Goal: Information Seeking & Learning: Check status

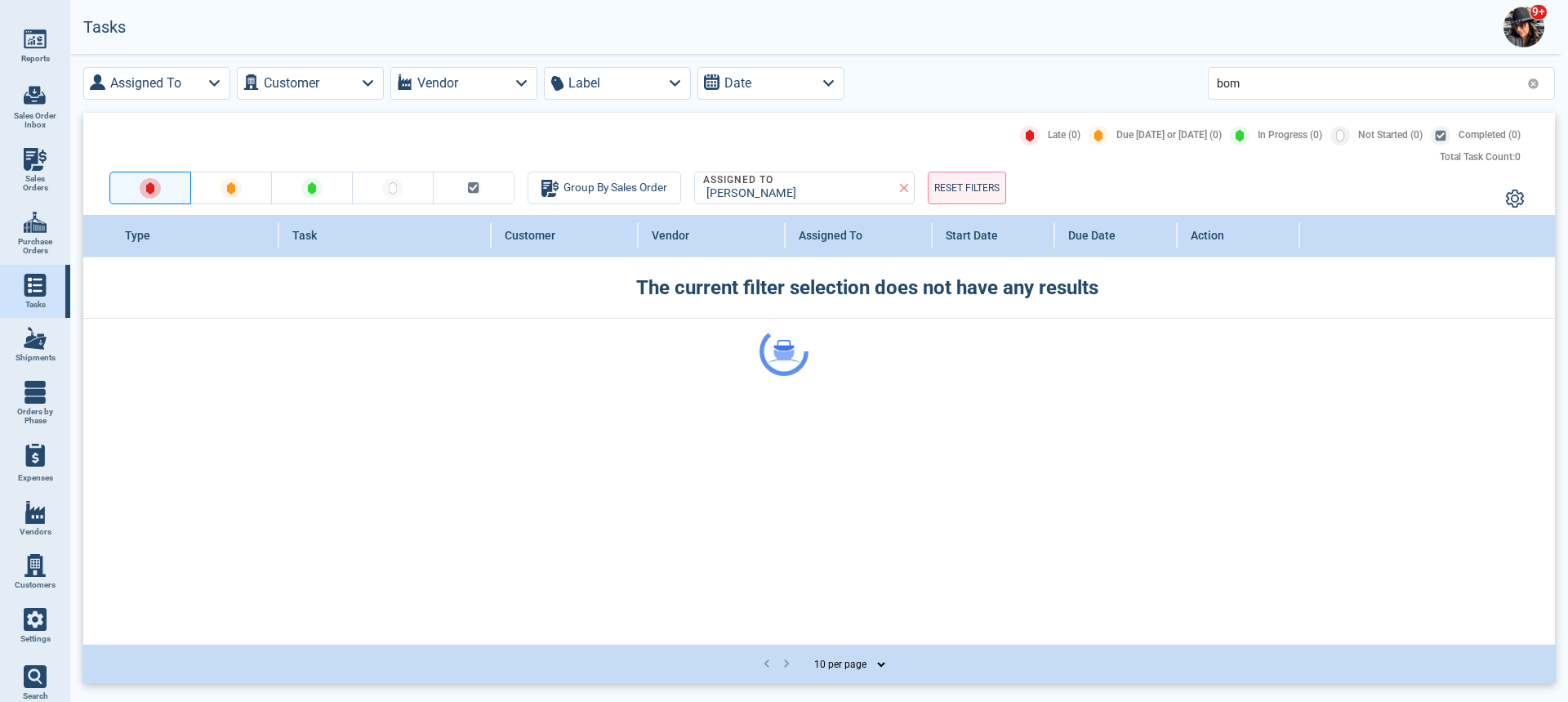
click at [950, 102] on div at bounding box center [784, 351] width 1568 height 702
click at [35, 341] on img at bounding box center [34, 337] width 23 height 23
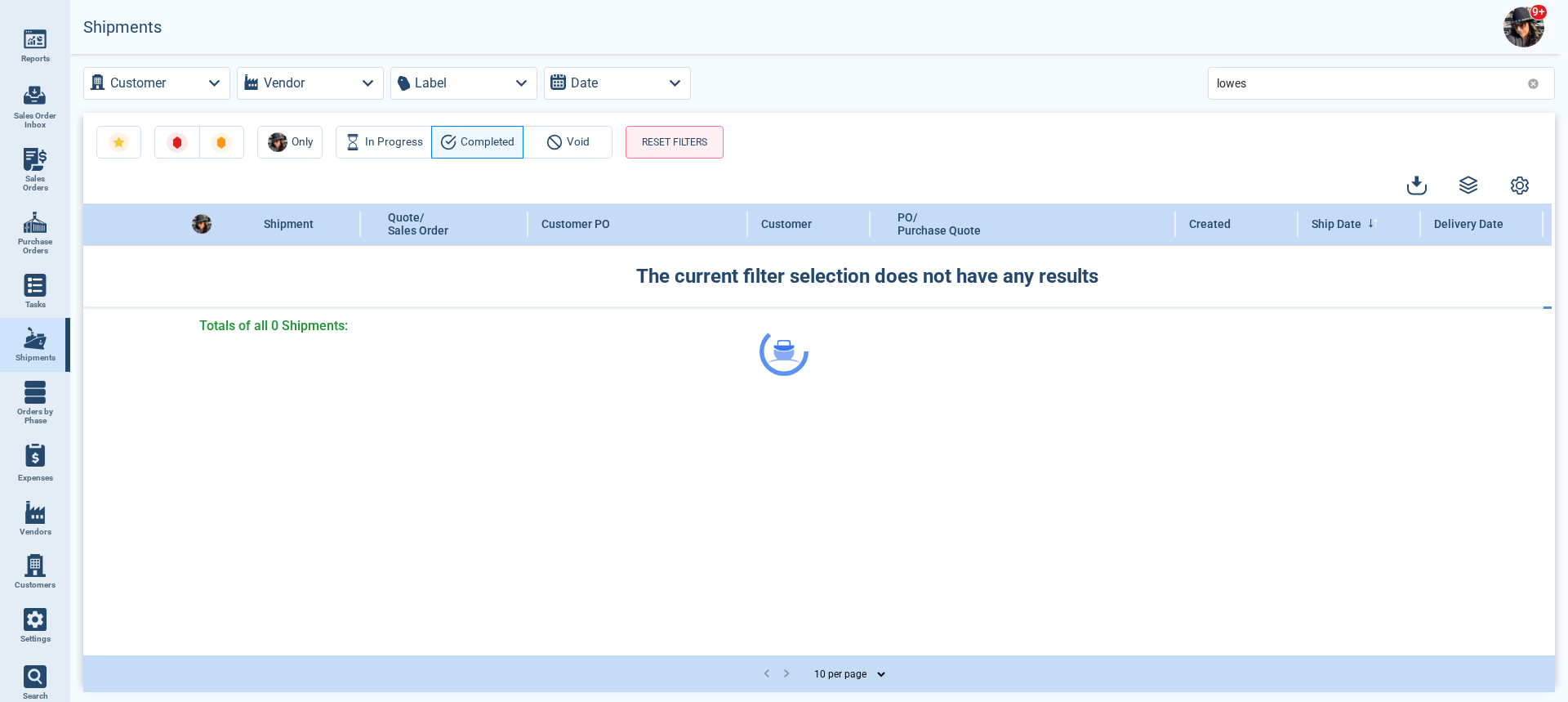
click at [1263, 77] on div at bounding box center [784, 351] width 1568 height 702
click at [1246, 86] on div at bounding box center [784, 351] width 1568 height 702
drag, startPoint x: 1259, startPoint y: 83, endPoint x: 1194, endPoint y: 87, distance: 65.1
click at [1182, 91] on div at bounding box center [784, 351] width 1568 height 702
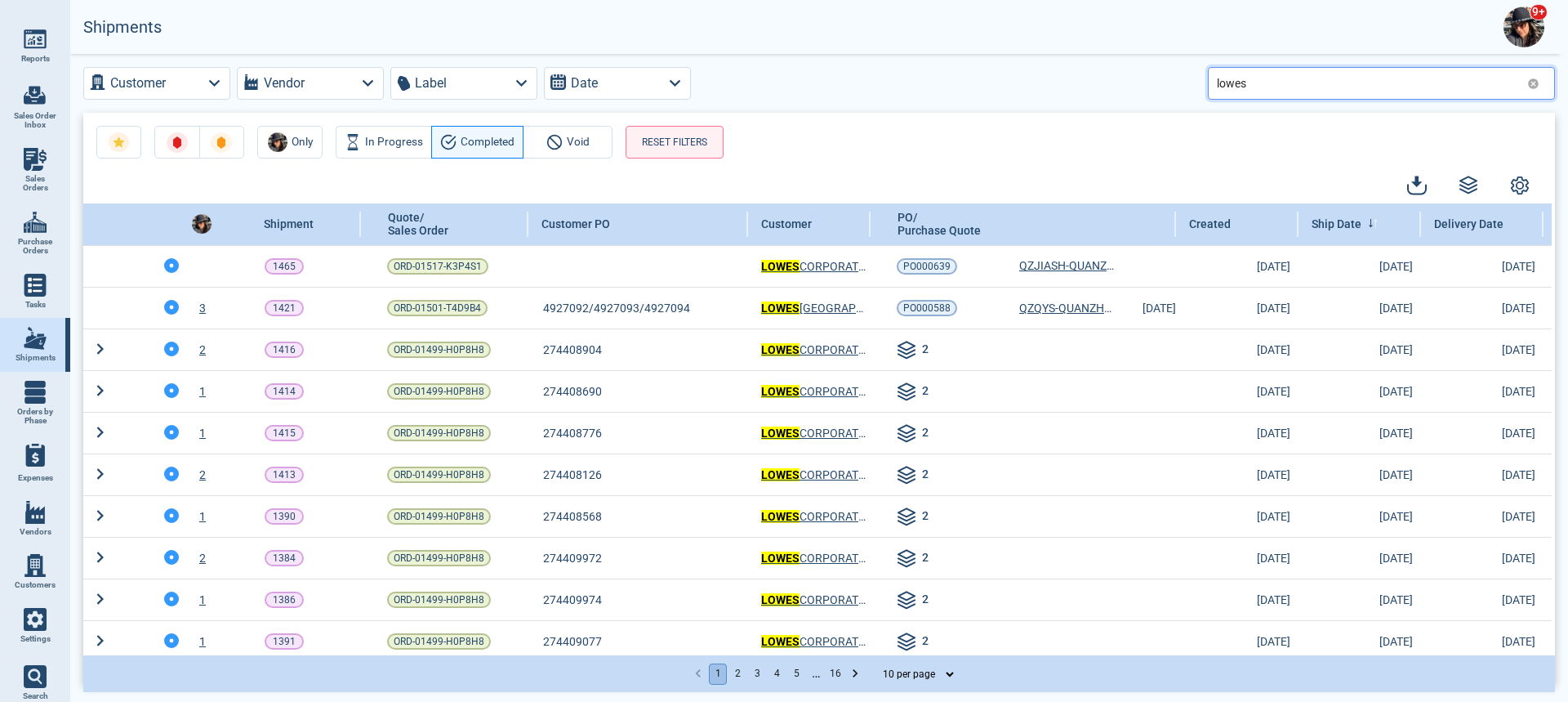
drag, startPoint x: 1284, startPoint y: 88, endPoint x: 1248, endPoint y: 78, distance: 37.4
click at [1271, 83] on input "lowes" at bounding box center [1368, 83] width 304 height 24
drag, startPoint x: 1188, startPoint y: 104, endPoint x: 710, endPoint y: 184, distance: 484.6
click at [711, 183] on div "Customer Vendor Label Date lowes Only In Progress Completed Void RESET FILTERS …" at bounding box center [819, 375] width 1498 height 645
type input "bi mart"
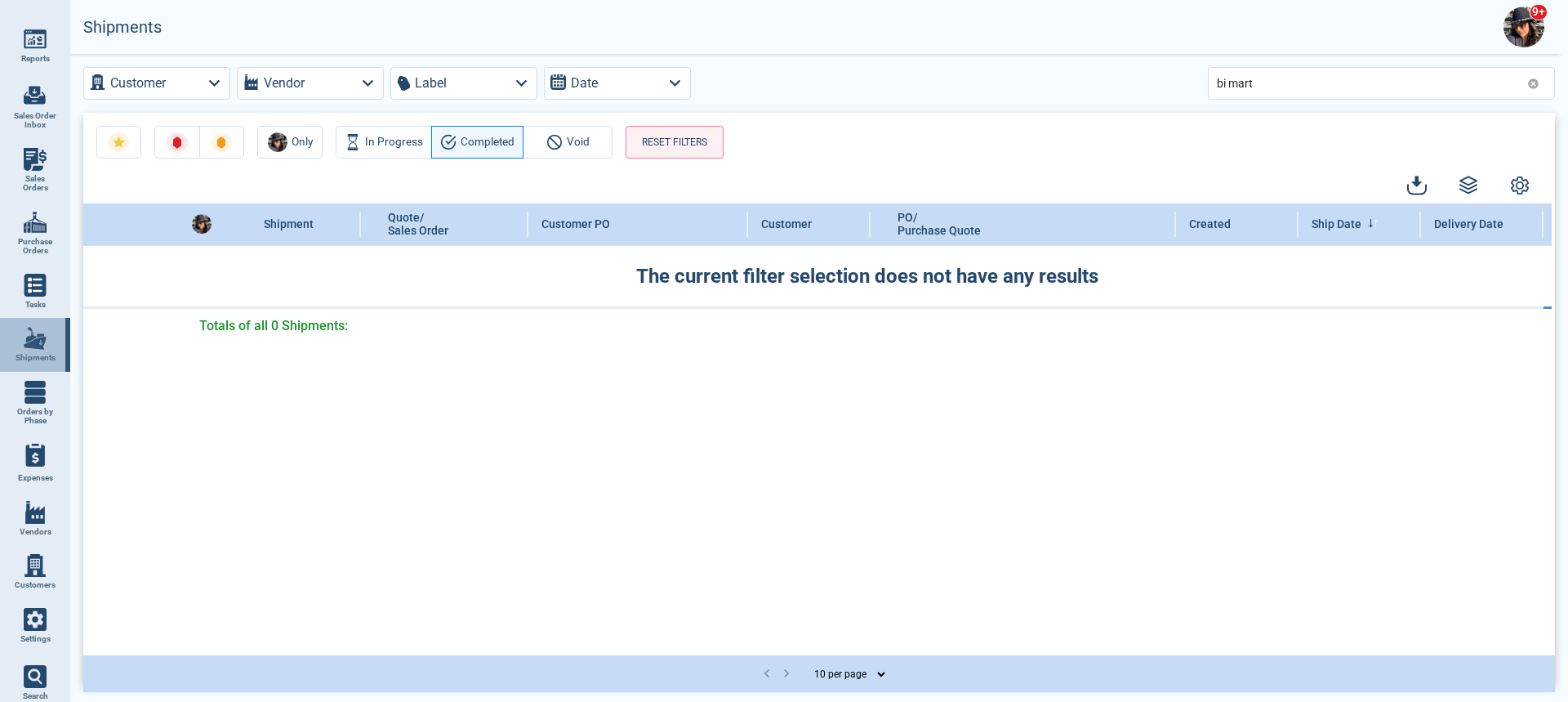
click at [44, 339] on img at bounding box center [34, 337] width 23 height 23
click at [41, 237] on span "Purchase Orders" at bounding box center [34, 246] width 44 height 19
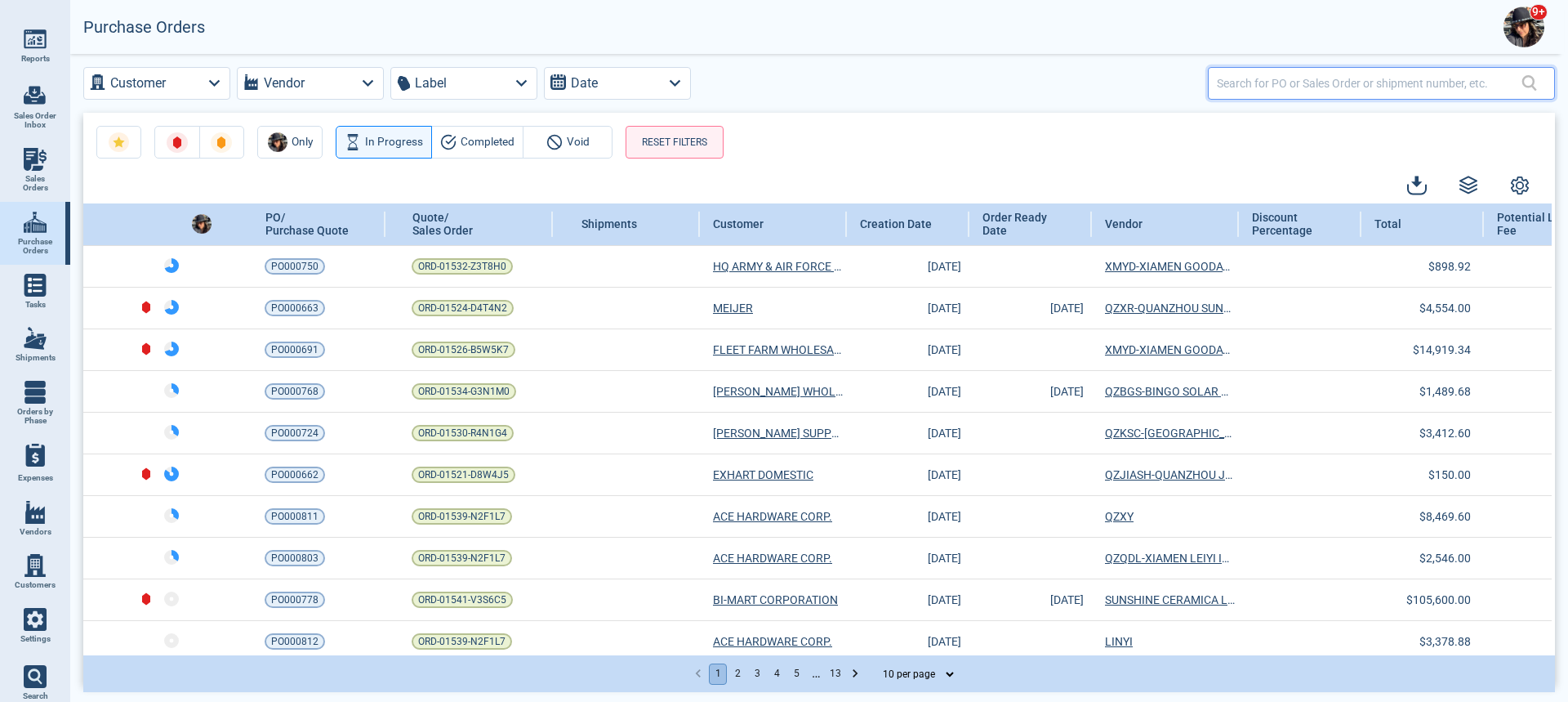
click at [1250, 84] on input "text" at bounding box center [1369, 83] width 305 height 24
type input "bi mart"
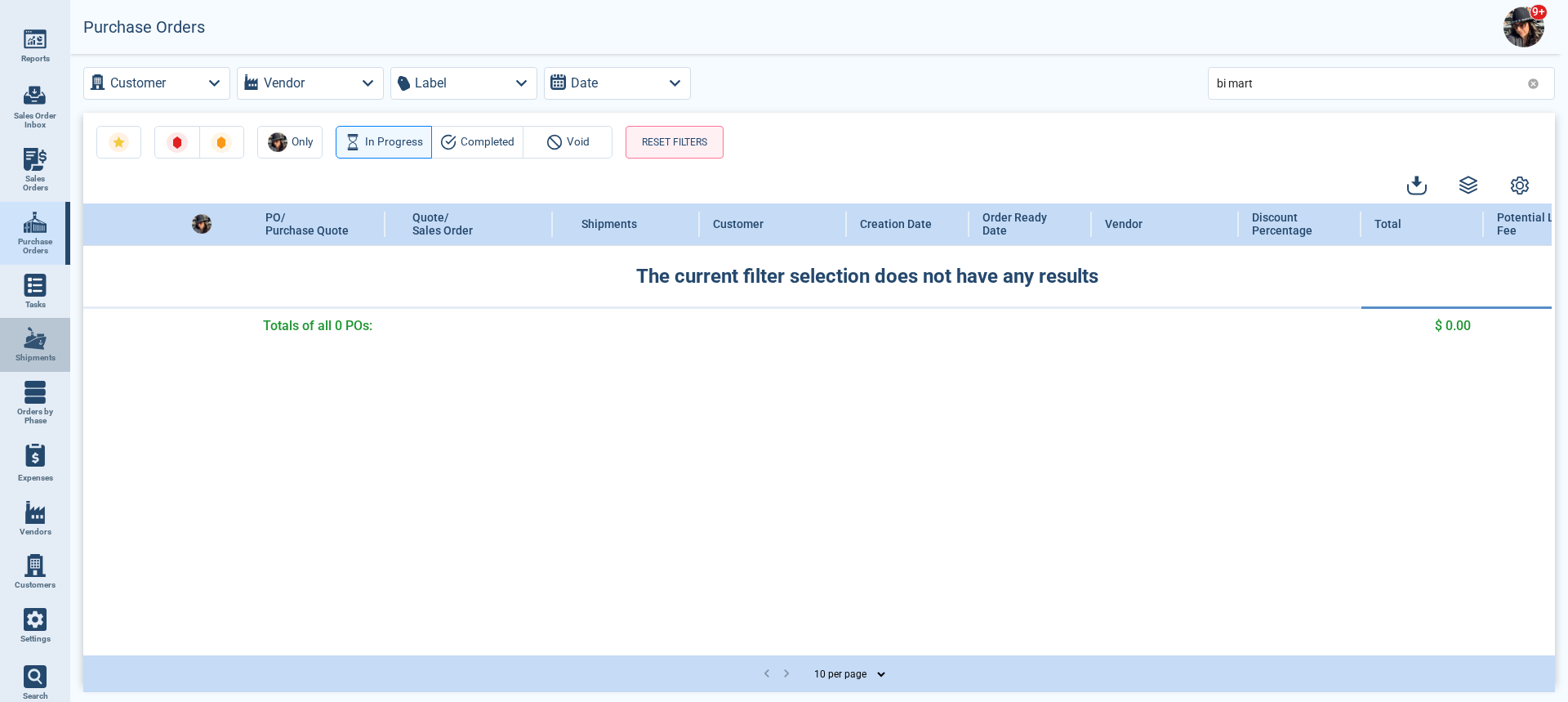
click at [34, 334] on img at bounding box center [34, 337] width 23 height 23
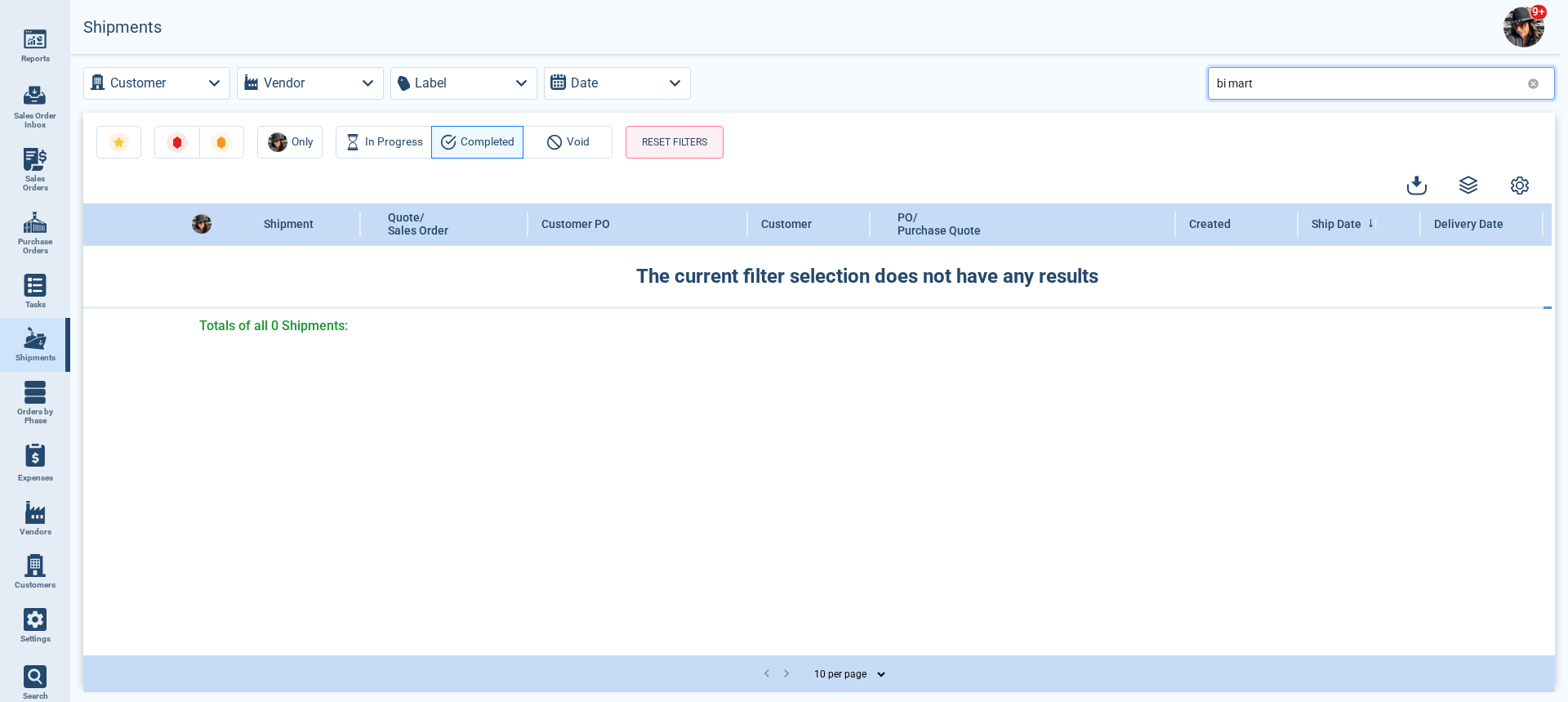
drag, startPoint x: 1268, startPoint y: 89, endPoint x: 1110, endPoint y: 96, distance: 158.2
click at [1086, 93] on div "Customer Vendor Label Date bi mart" at bounding box center [819, 83] width 1472 height 33
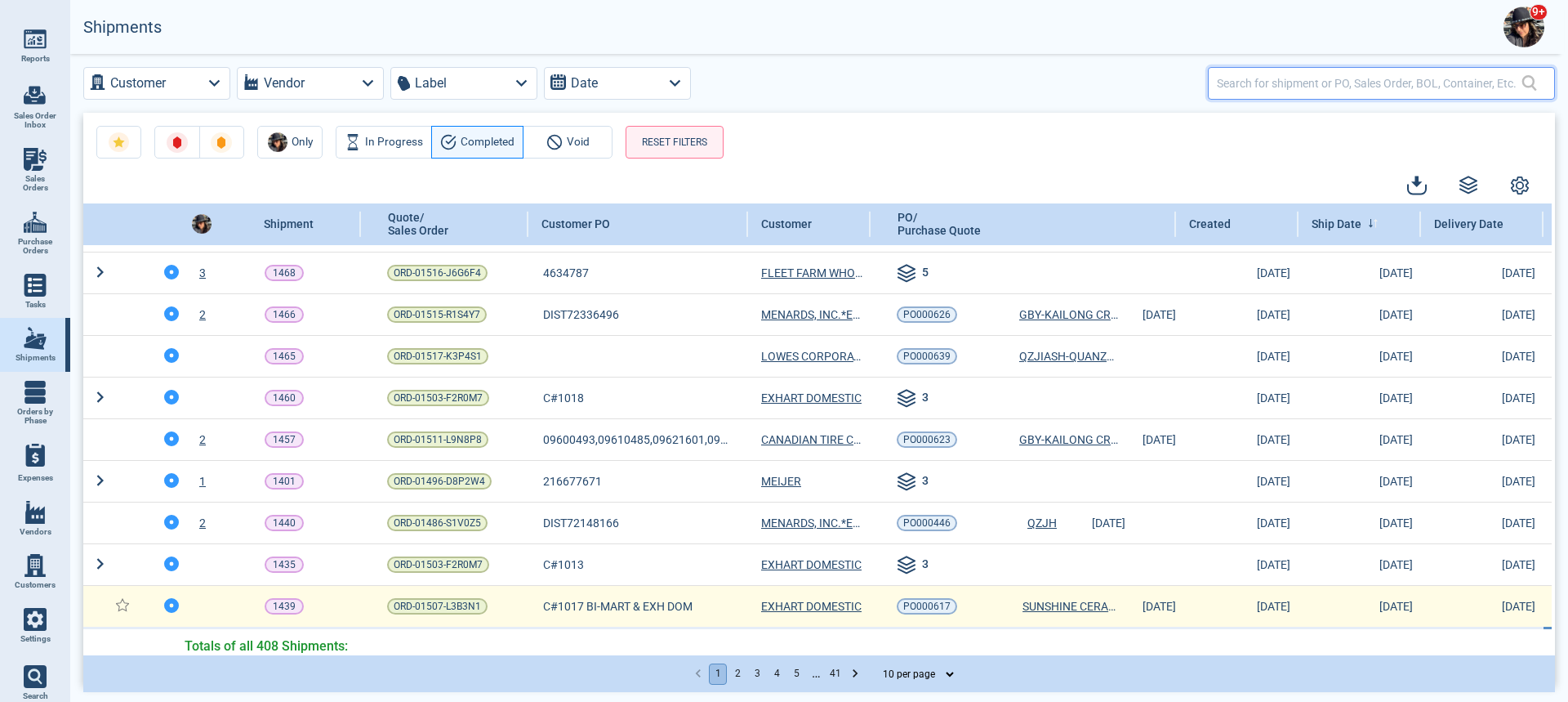
scroll to position [54, 0]
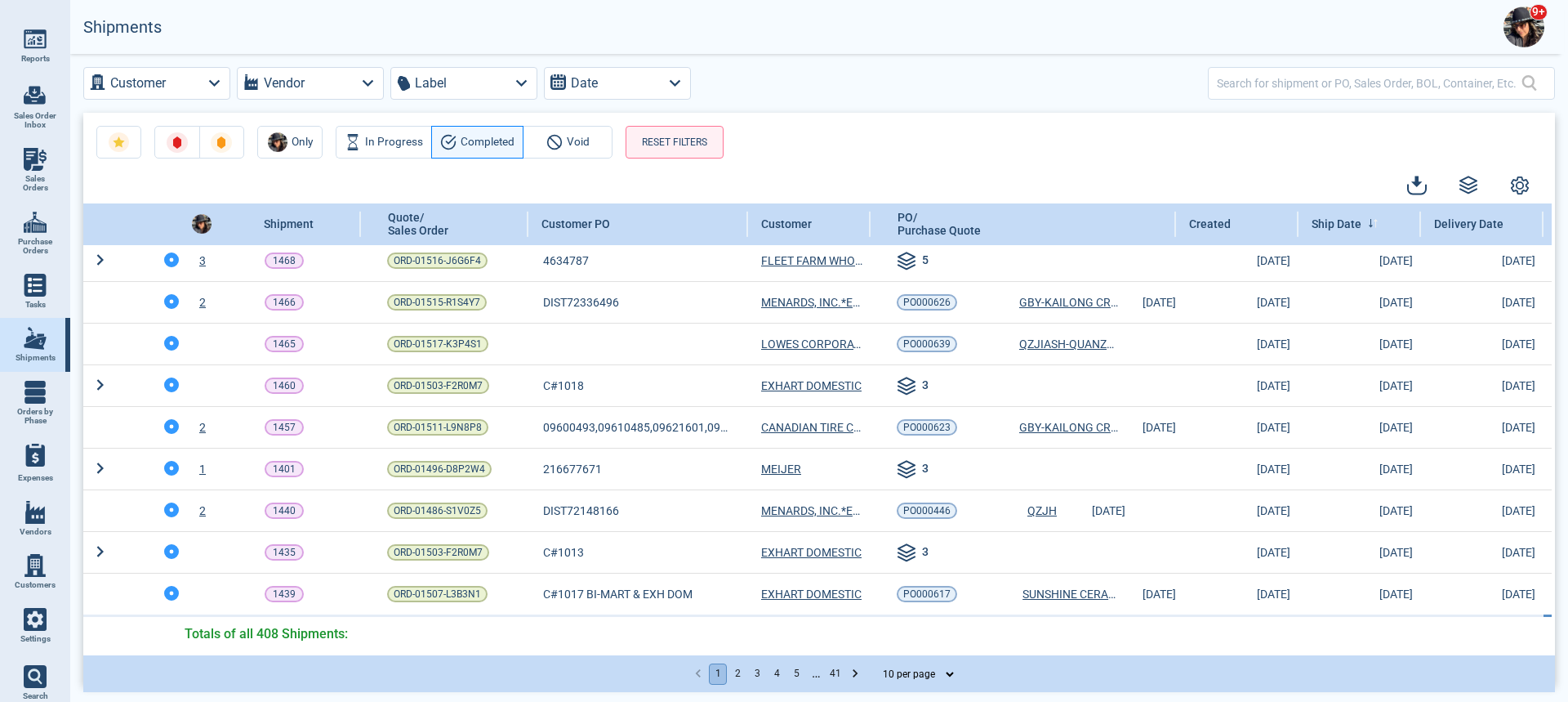
click at [737, 669] on button "2" at bounding box center [737, 673] width 18 height 21
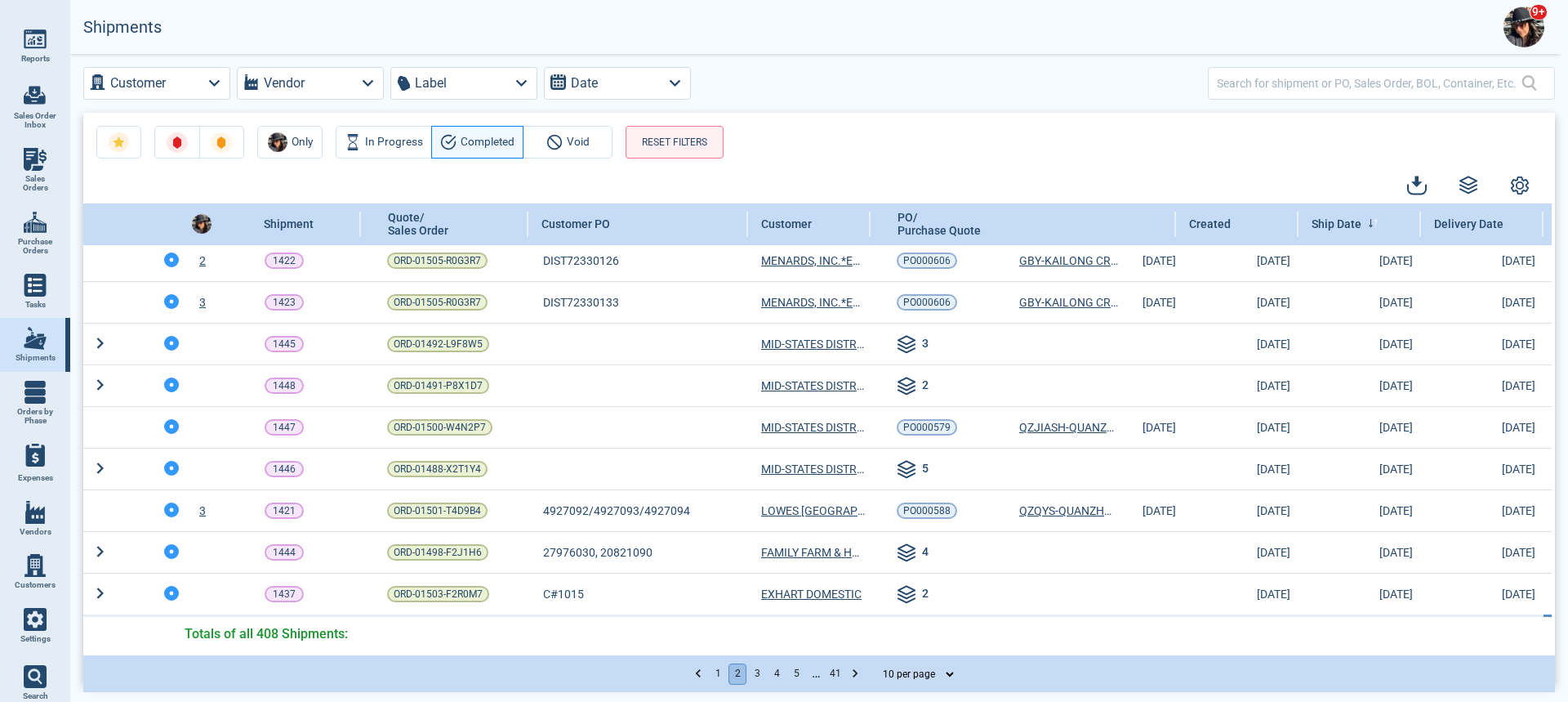
click at [757, 669] on button "3" at bounding box center [757, 673] width 18 height 21
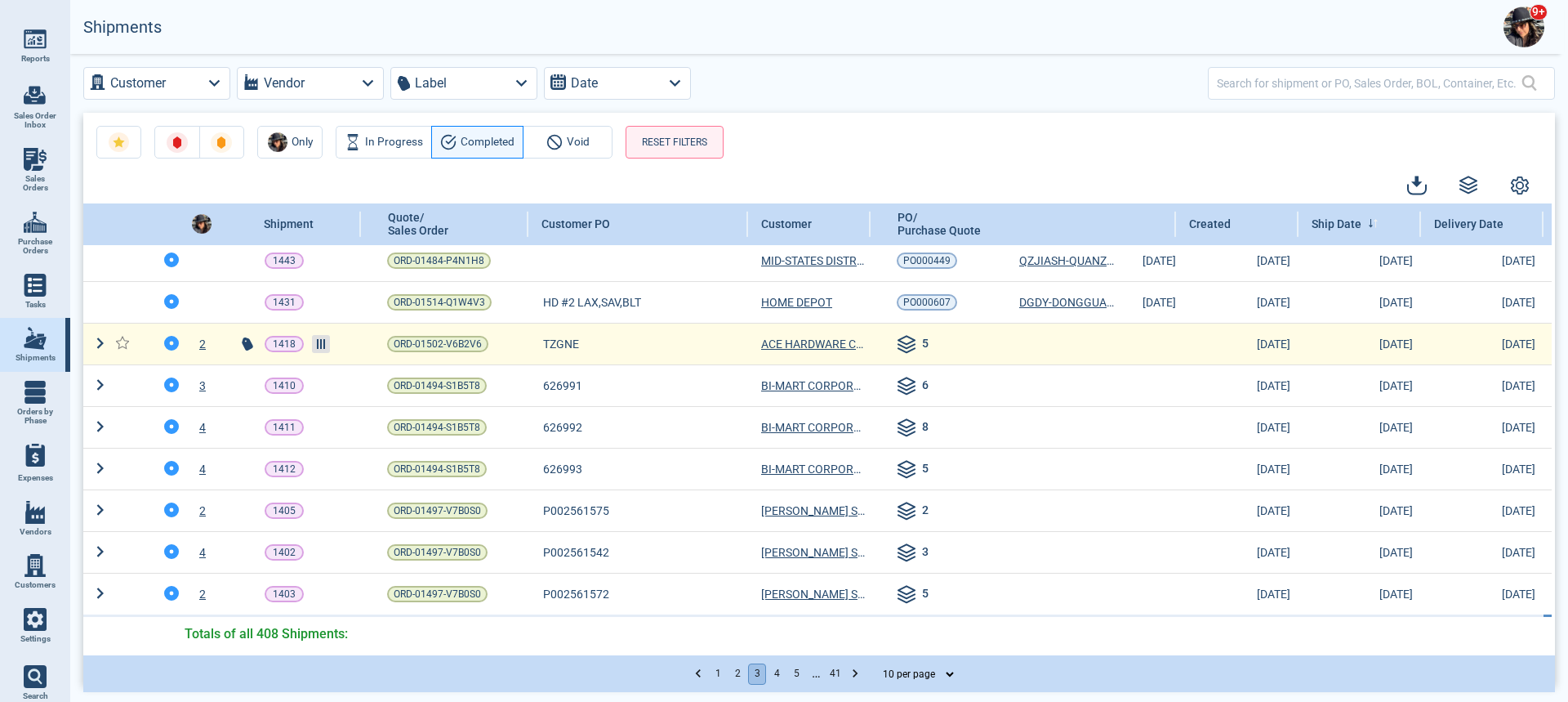
scroll to position [0, 0]
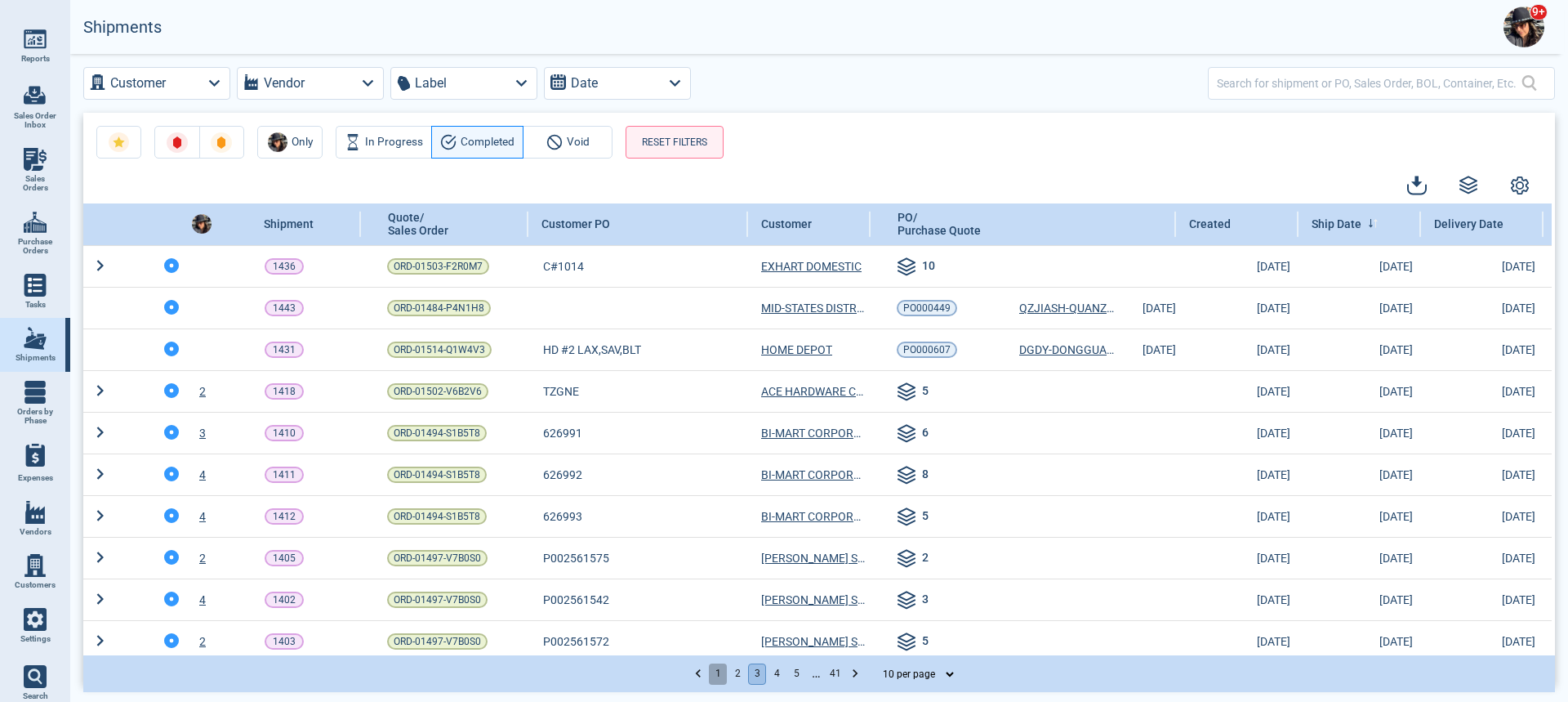
click at [713, 674] on button "1" at bounding box center [718, 673] width 18 height 21
